Goal: Task Accomplishment & Management: Use online tool/utility

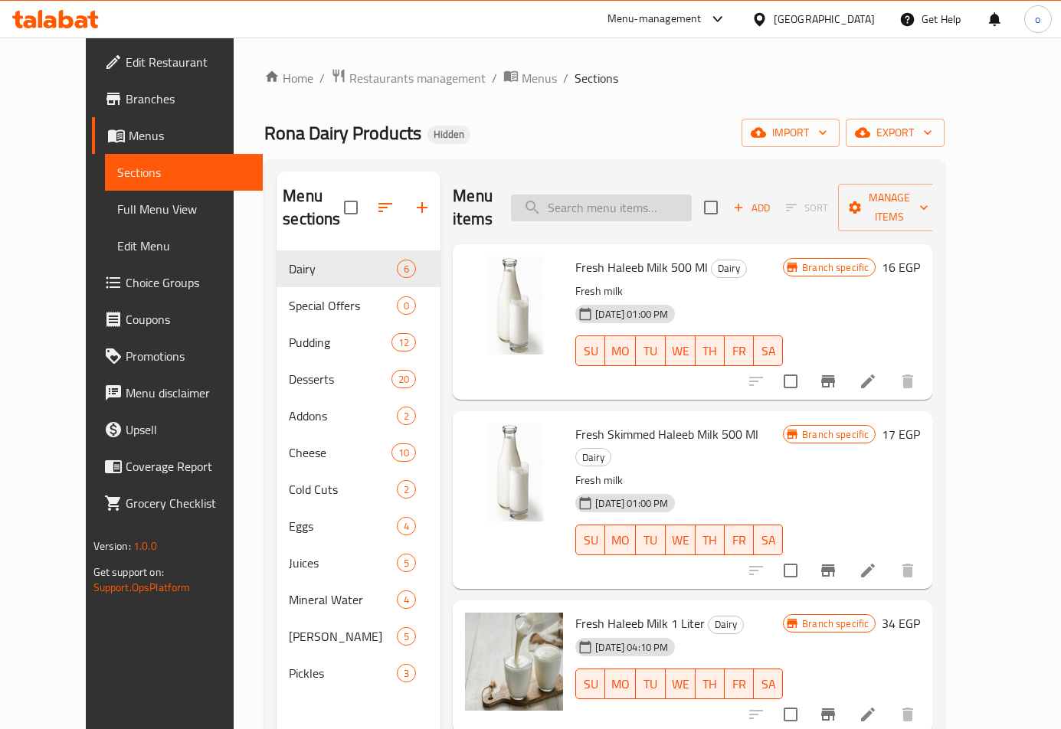
click at [627, 205] on input "search" at bounding box center [601, 208] width 181 height 27
paste input "Fresh Haleeb Milk 1 Liter"
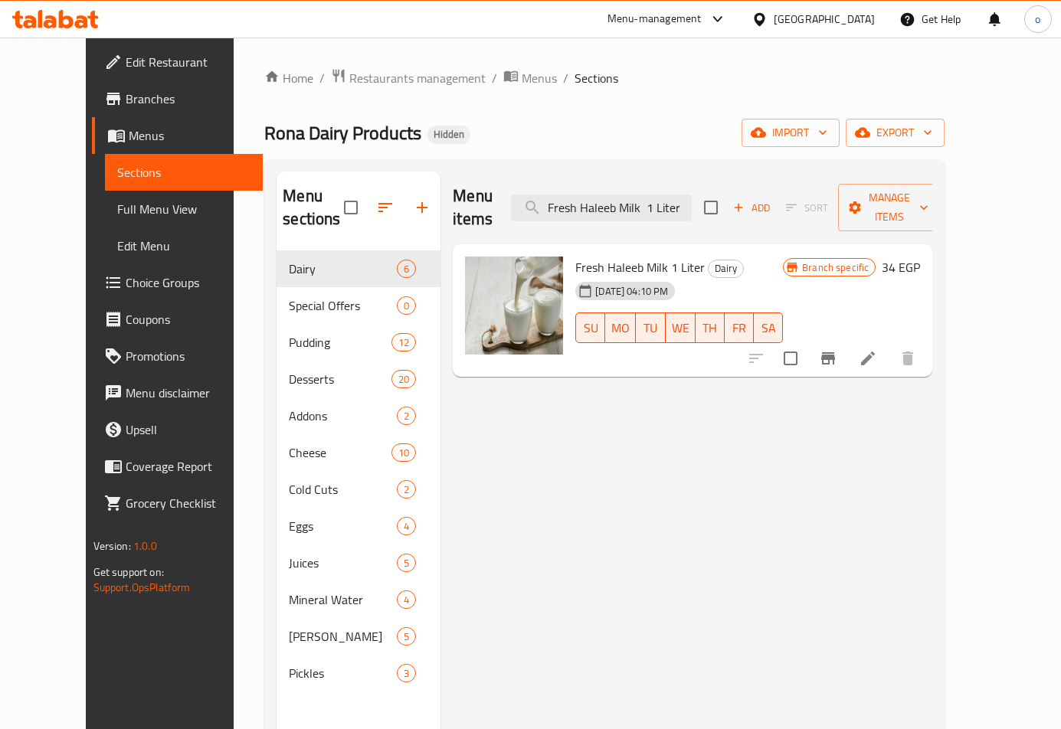
type input "Fresh Haleeb Milk 1 Liter"
click at [926, 340] on div at bounding box center [832, 358] width 188 height 37
click at [877, 349] on icon at bounding box center [868, 358] width 18 height 18
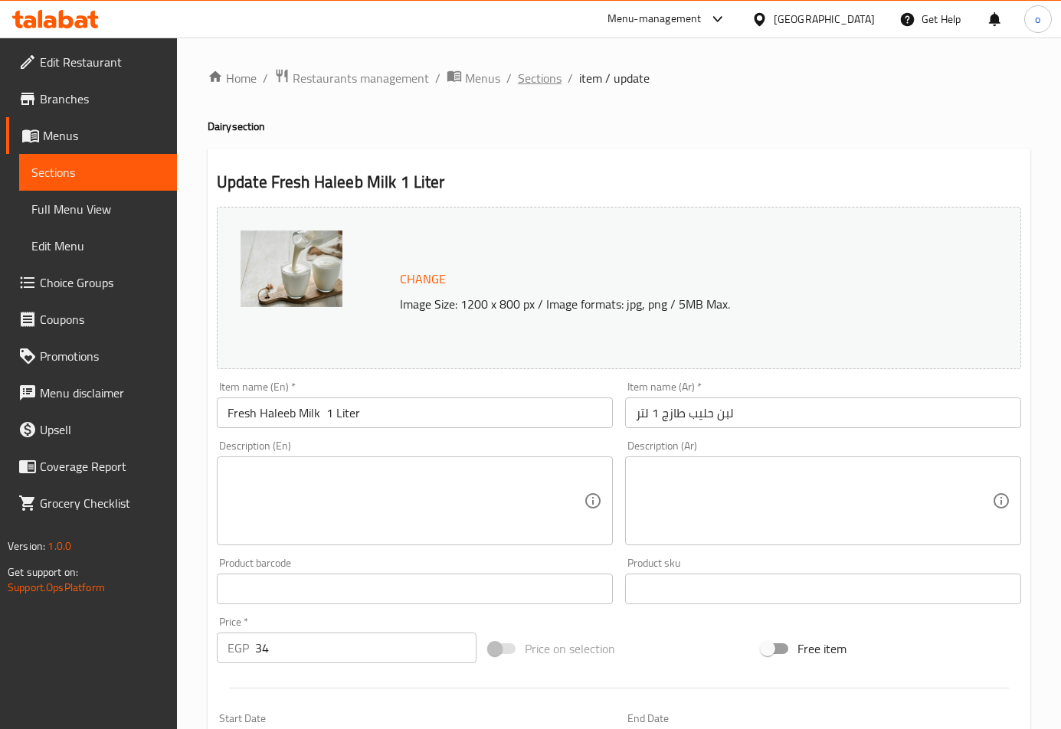
click at [548, 75] on span "Sections" at bounding box center [540, 78] width 44 height 18
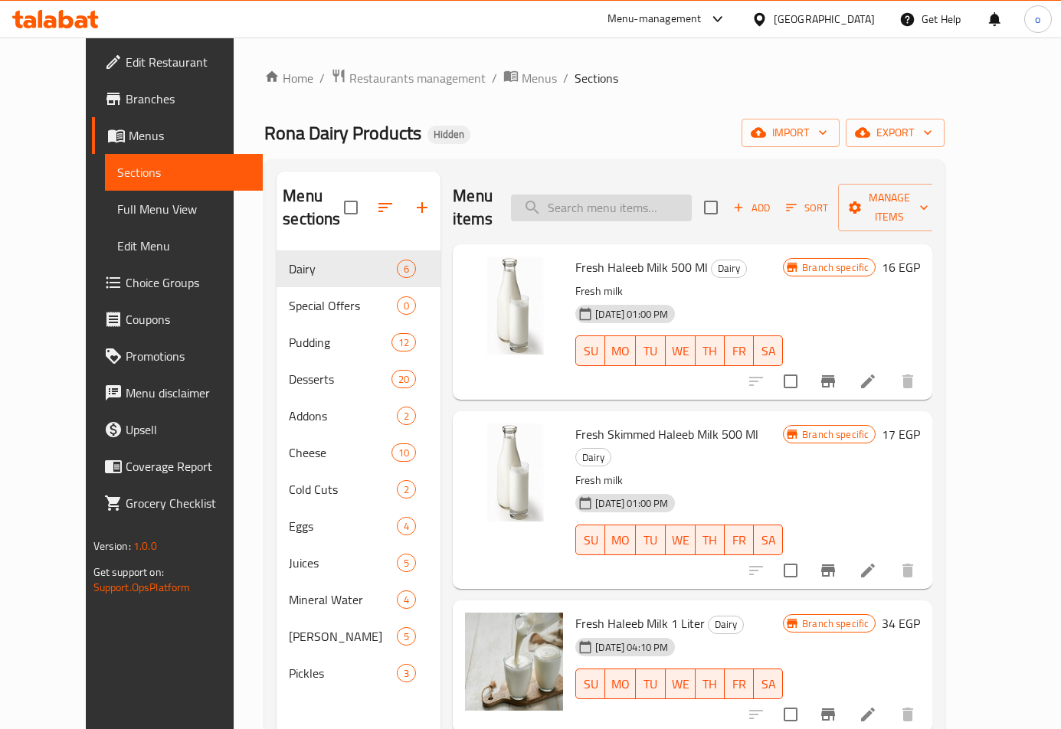
click at [629, 197] on input "search" at bounding box center [601, 208] width 181 height 27
paste input "Fresh Natural Skimmed Milk 1 Liter"
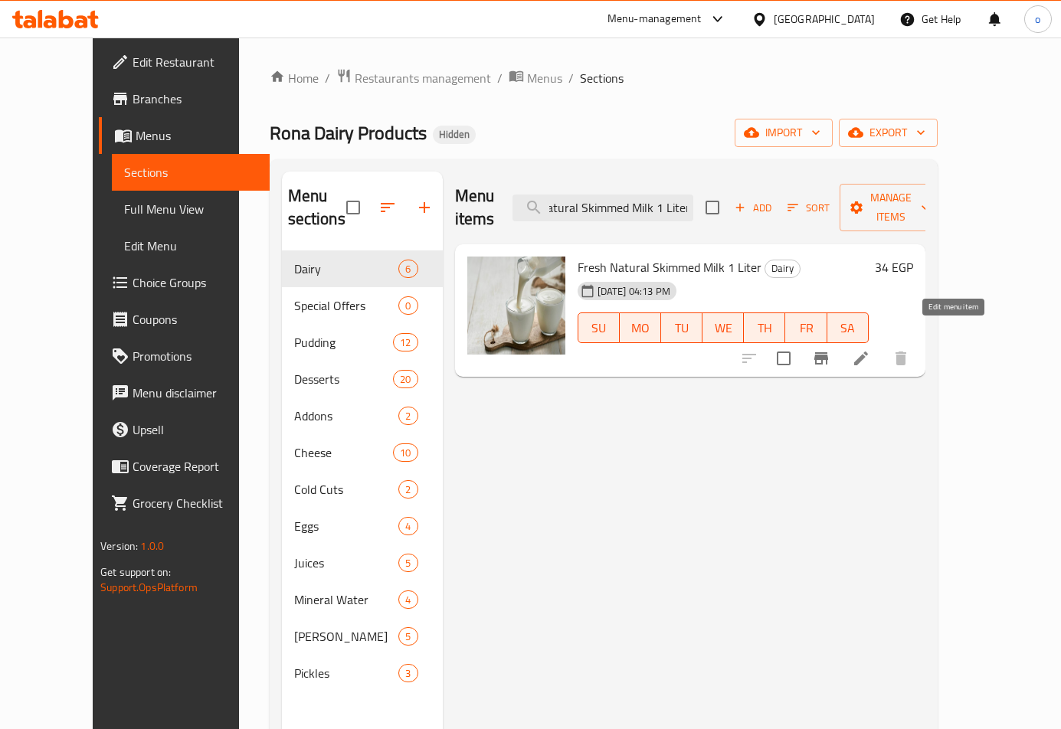
type input "Fresh Natural Skimmed Milk 1 Liter"
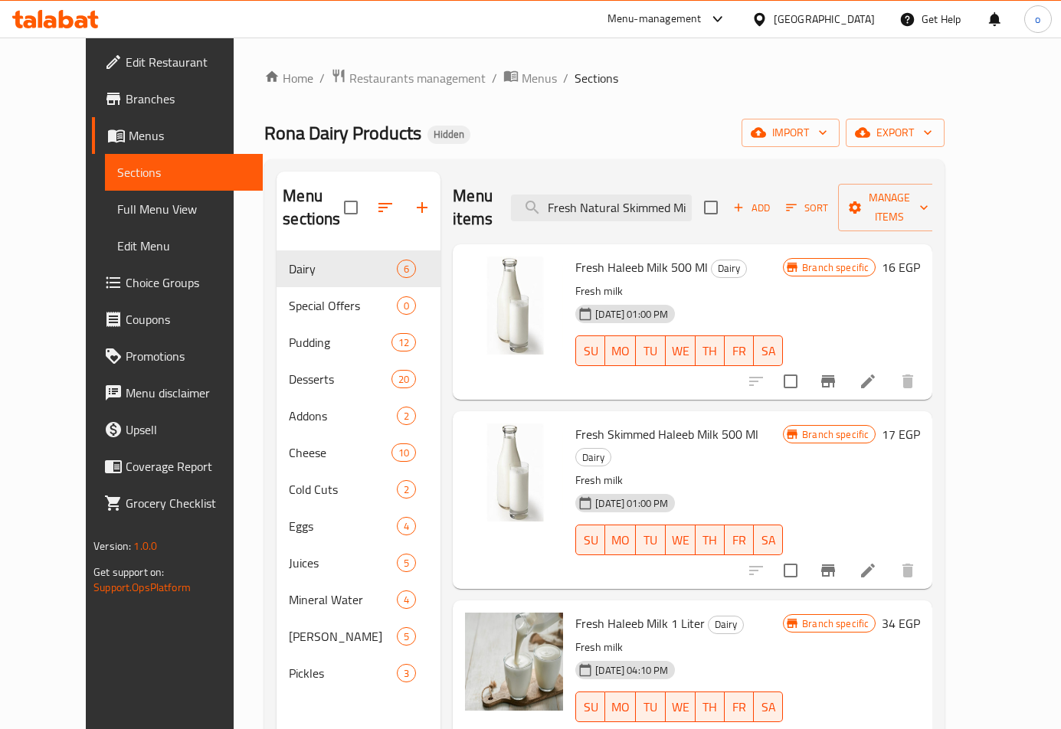
click at [926, 363] on div at bounding box center [832, 381] width 188 height 37
click at [692, 201] on input "Fresh Natural Skimmed Milk 1 Liter" at bounding box center [601, 208] width 181 height 27
click at [877, 729] on icon at bounding box center [868, 738] width 18 height 18
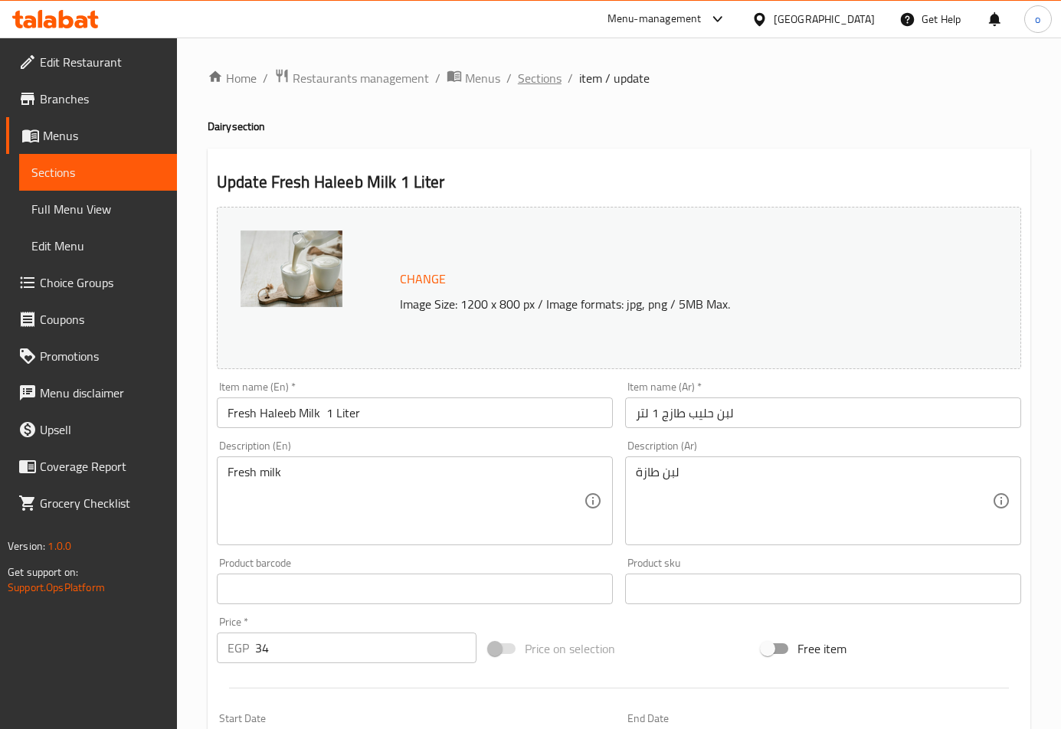
click at [546, 77] on span "Sections" at bounding box center [540, 78] width 44 height 18
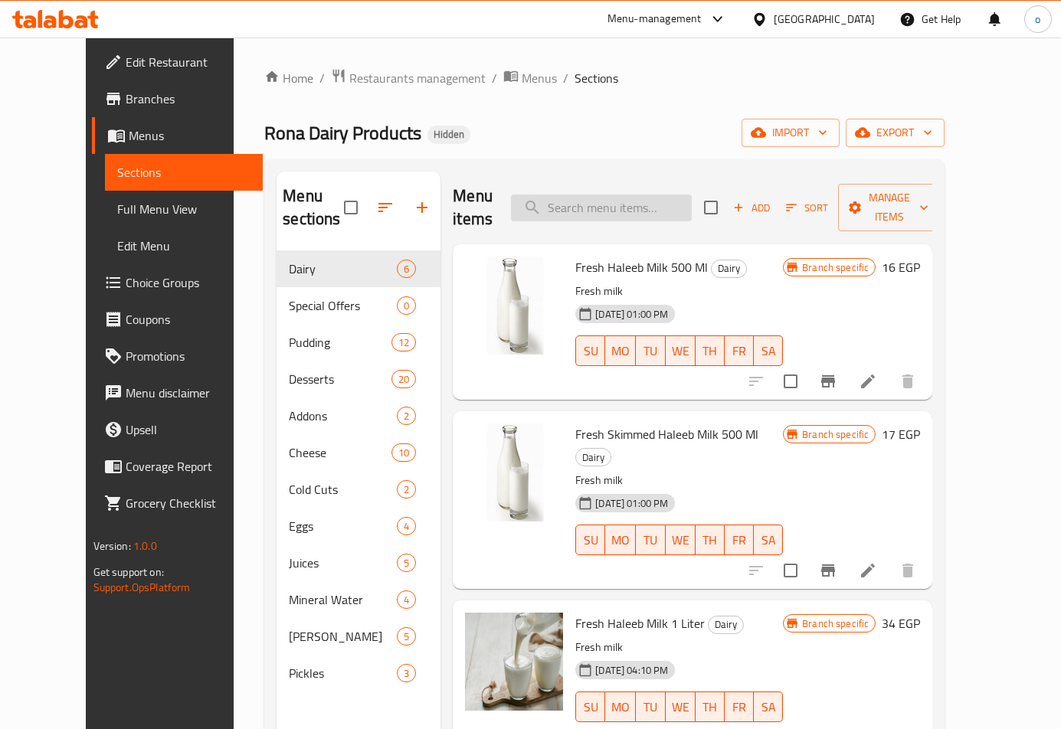
click at [629, 198] on input "search" at bounding box center [601, 208] width 181 height 27
paste input "Small Yogurt"
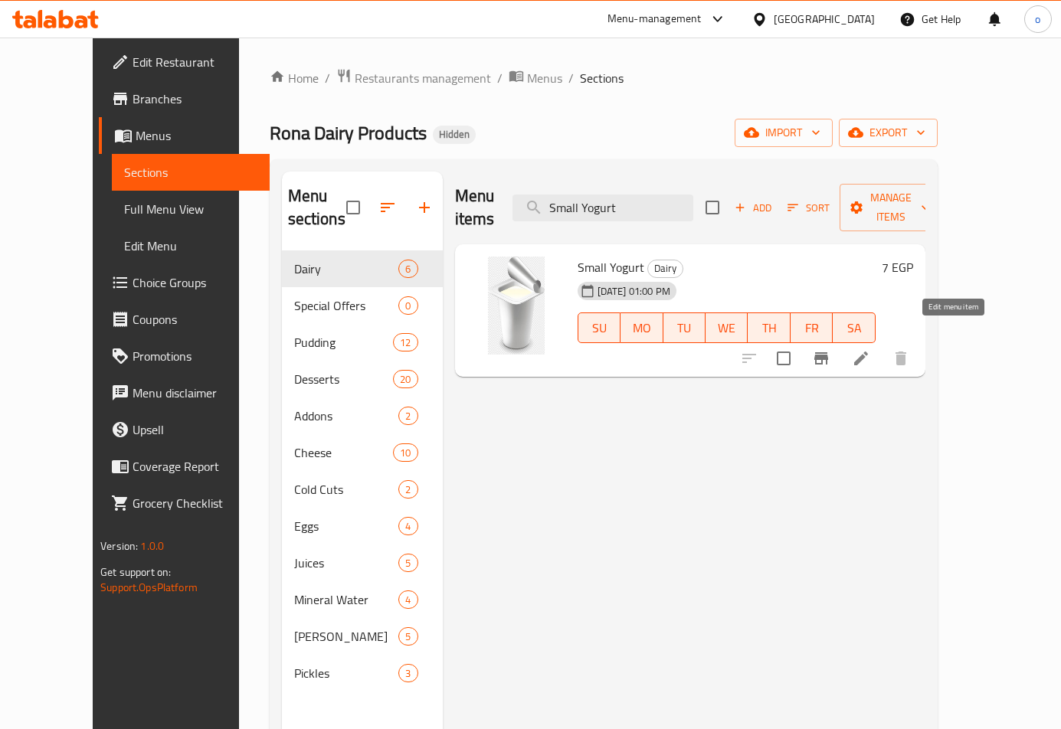
type input "Small Yogurt"
click at [870, 349] on icon at bounding box center [861, 358] width 18 height 18
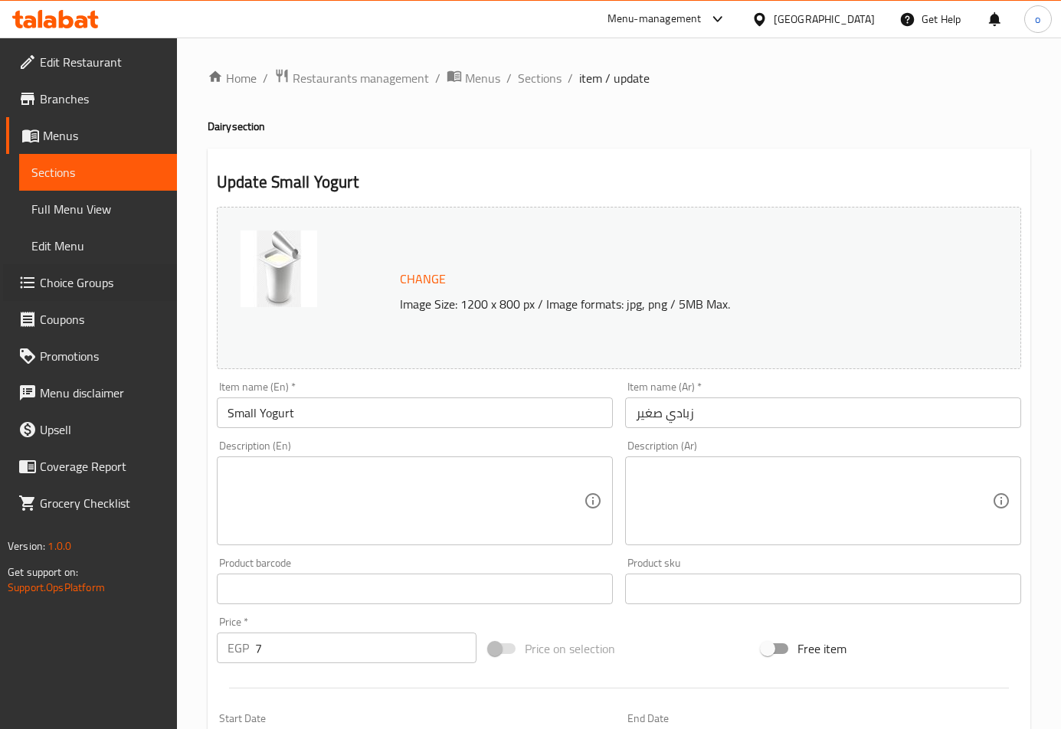
click at [198, 323] on div "Edit Restaurant Branches Menus Sections Full Menu View Edit Menu Choice Groups …" at bounding box center [530, 571] width 1061 height 1067
click at [724, 277] on div "Change Image Size: 1200 x 800 px / Image formats: jpg, png / 5MB Max." at bounding box center [678, 289] width 568 height 50
click at [709, 276] on div "Change Image Size: 1200 x 800 px / Image formats: jpg, png / 5MB Max." at bounding box center [678, 289] width 568 height 50
click at [555, 80] on span "Sections" at bounding box center [540, 78] width 44 height 18
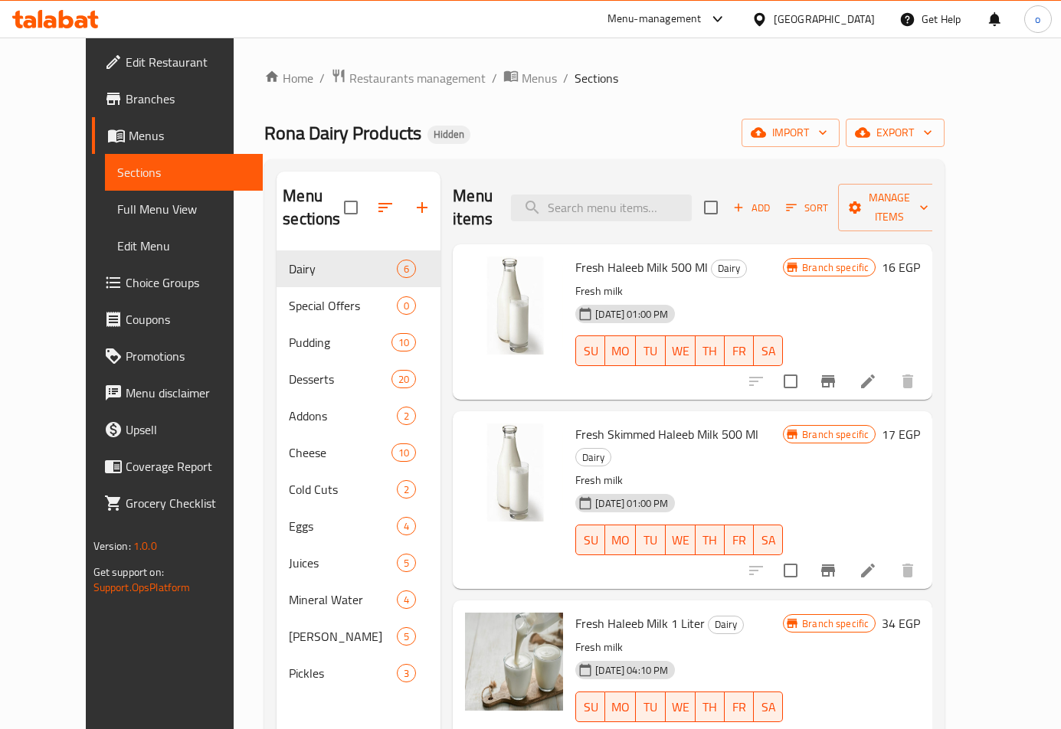
click at [126, 273] on span "Choice Groups" at bounding box center [188, 282] width 125 height 18
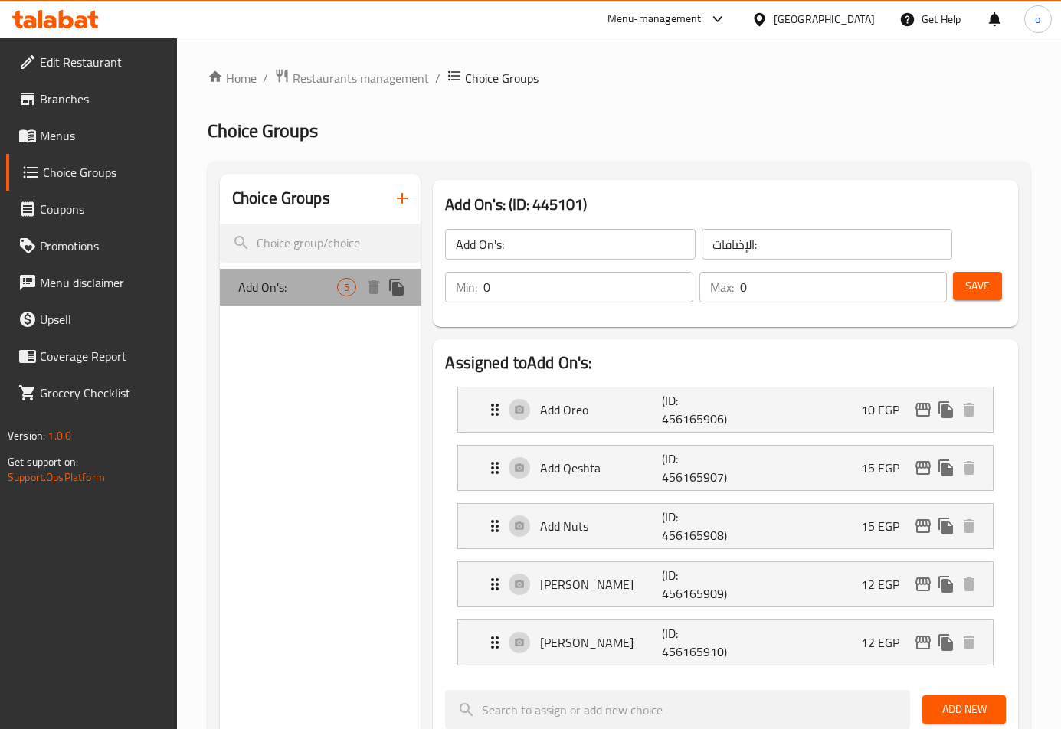
click at [277, 300] on div "Add On's: 5" at bounding box center [320, 287] width 201 height 37
click at [162, 267] on link "Menu disclaimer" at bounding box center [91, 282] width 171 height 37
